Goal: Check status

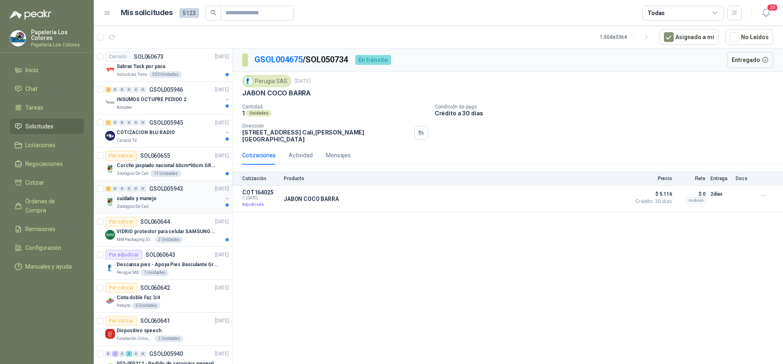
click at [190, 199] on div "cuidado y manejo" at bounding box center [170, 199] width 106 height 10
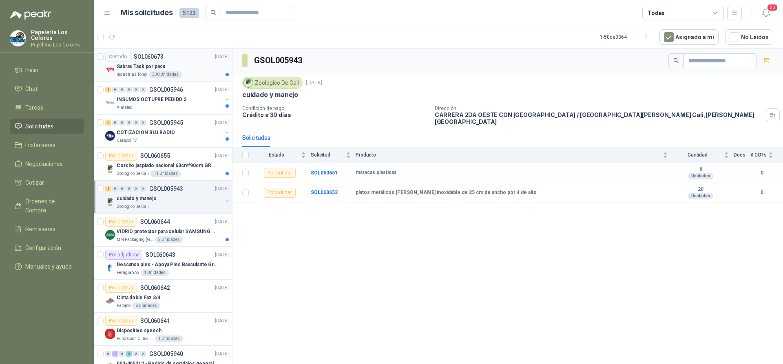
click at [191, 58] on div "Cerrado SOL060673 [DATE]" at bounding box center [167, 57] width 124 height 10
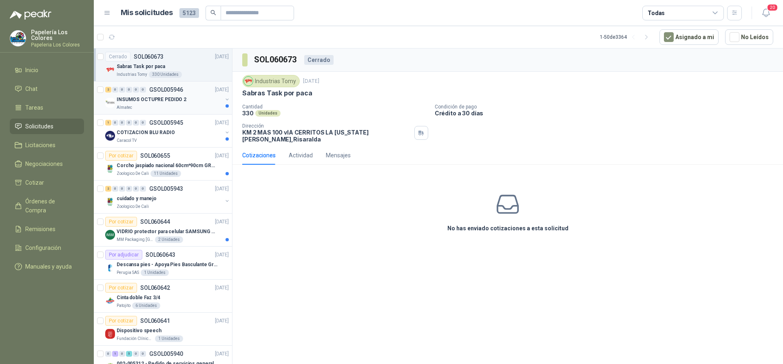
click at [194, 100] on div "INSUMOS OCTUPRE PEDIDO 2" at bounding box center [170, 100] width 106 height 10
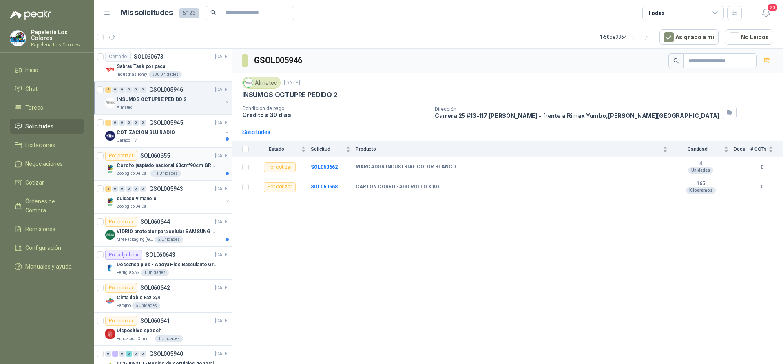
click at [192, 154] on div "Por cotizar SOL060655 [DATE]" at bounding box center [167, 156] width 124 height 10
